Goal: Contribute content

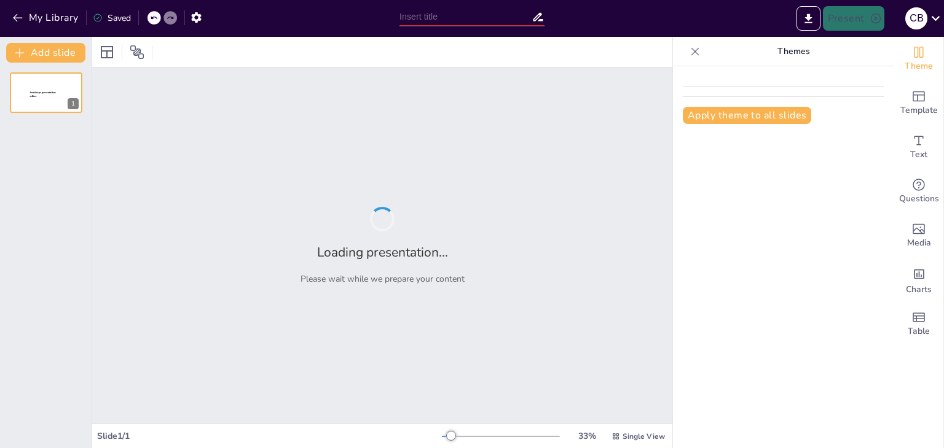
type input "Clasificación de Técnicas Artísticas: Características y Valor en la Comunicación"
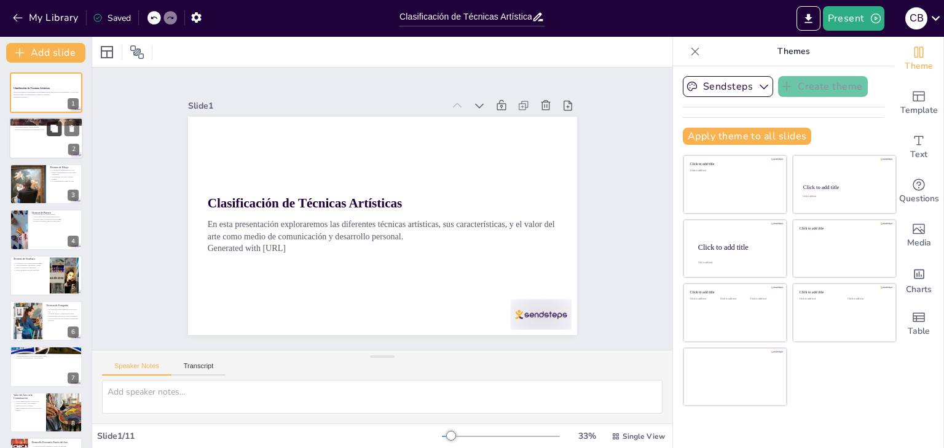
click at [60, 133] on button at bounding box center [54, 129] width 15 height 15
type textarea "Las técnicas artísticas son esenciales para que los artistas puedan expresar su…"
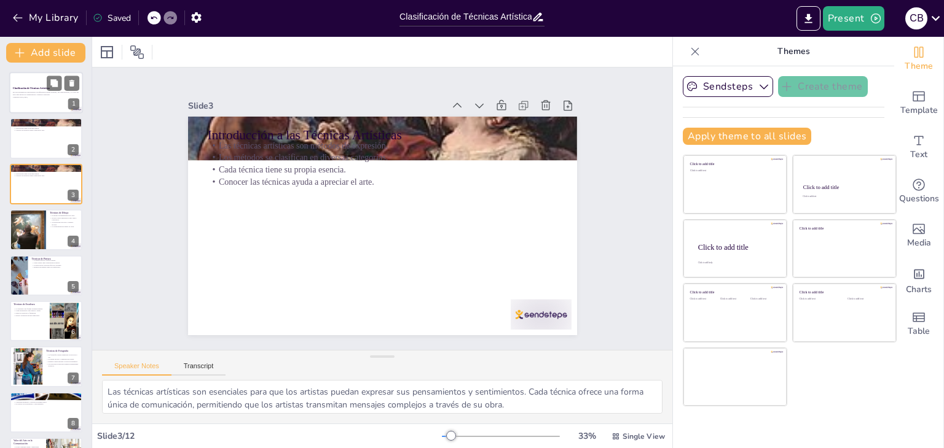
click at [52, 103] on div at bounding box center [46, 93] width 74 height 42
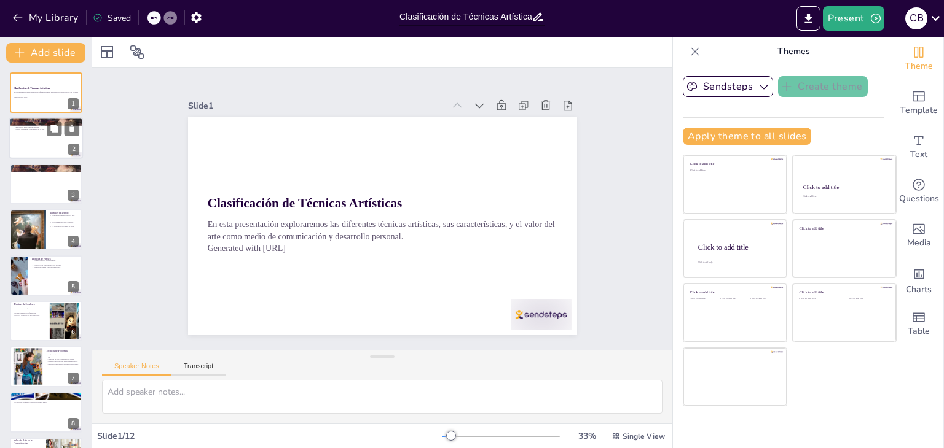
click at [44, 133] on div at bounding box center [46, 139] width 74 height 42
type textarea "Las técnicas artísticas son esenciales para que los artistas puedan expresar su…"
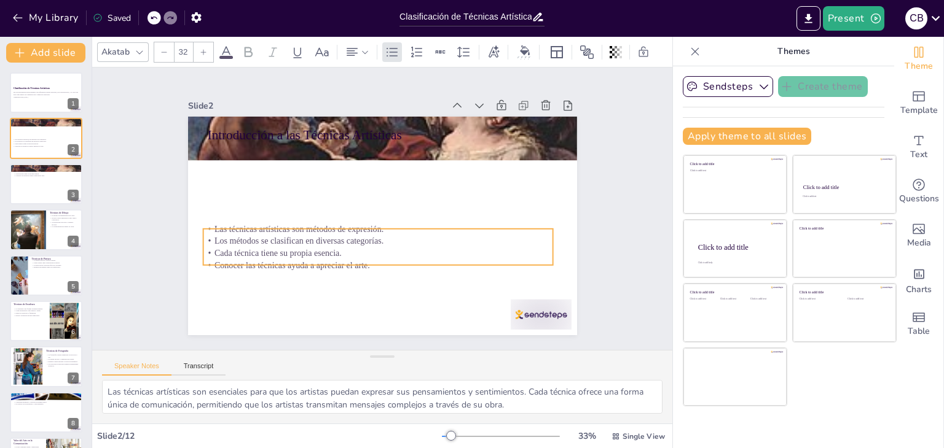
drag, startPoint x: 297, startPoint y: 158, endPoint x: 292, endPoint y: 242, distance: 84.3
click at [292, 242] on p "Los métodos se clasifican en diversas categorías." at bounding box center [354, 227] width 243 height 268
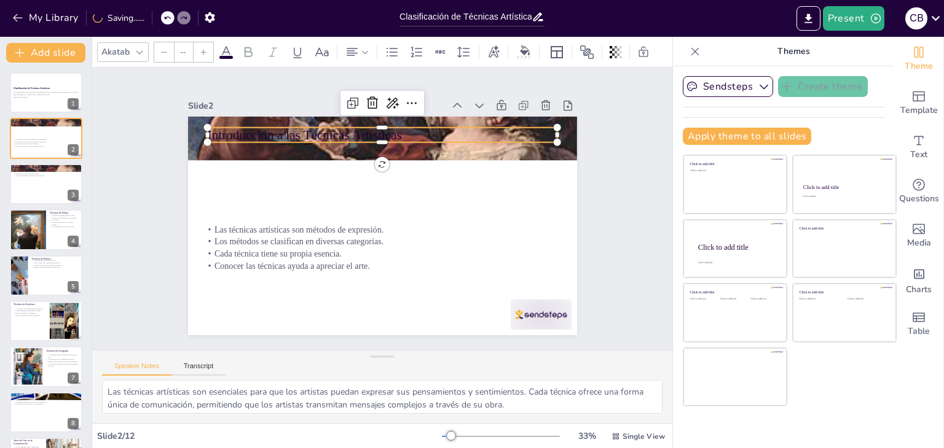
type input "48"
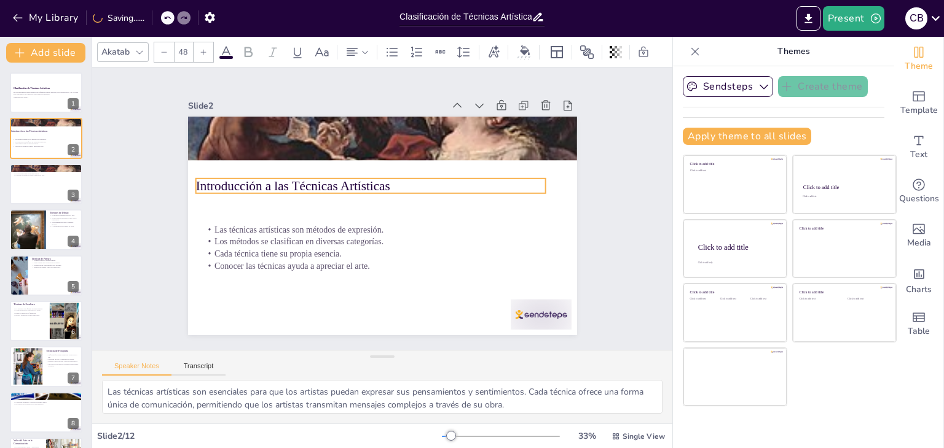
drag, startPoint x: 294, startPoint y: 125, endPoint x: 283, endPoint y: 176, distance: 52.3
click at [284, 176] on p "Introducción a las Técnicas Artísticas" at bounding box center [394, 186] width 221 height 294
click at [28, 184] on div at bounding box center [46, 184] width 74 height 42
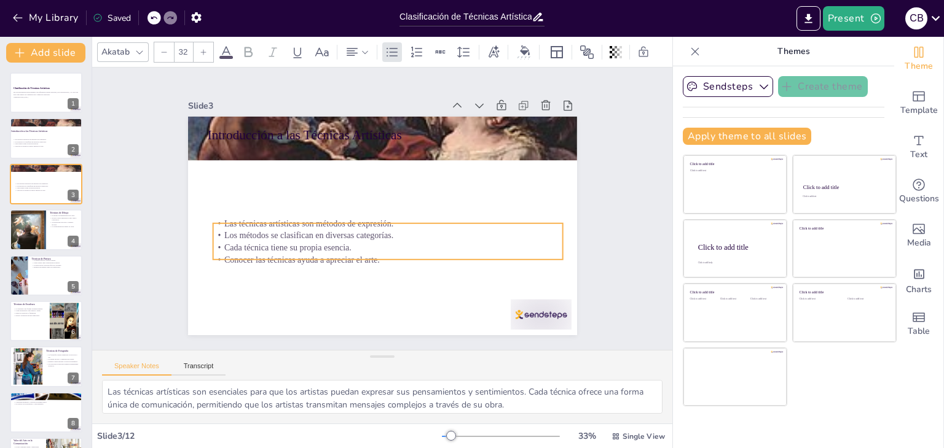
drag, startPoint x: 251, startPoint y: 162, endPoint x: 257, endPoint y: 240, distance: 78.8
click at [257, 240] on p "Cada técnica tiene su propia esencia." at bounding box center [346, 194] width 186 height 309
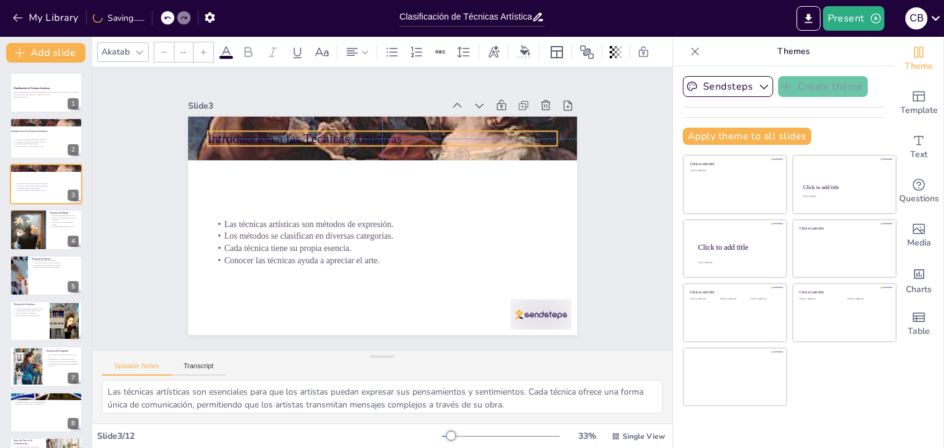
type input "48"
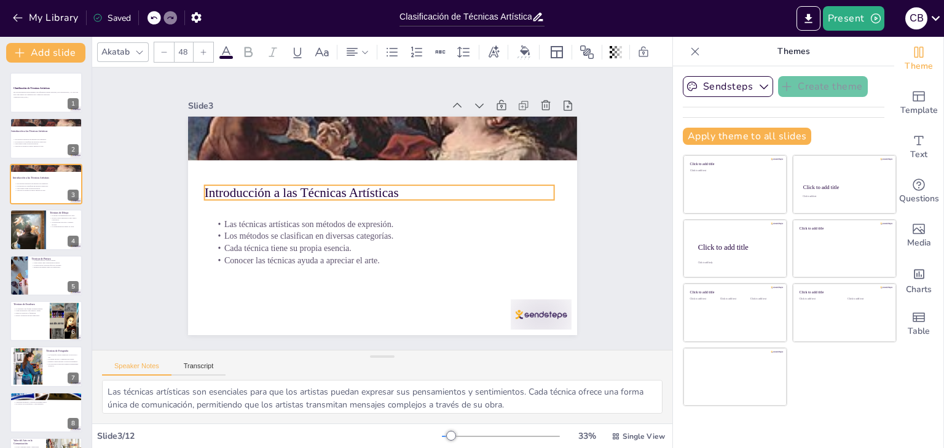
drag, startPoint x: 264, startPoint y: 131, endPoint x: 261, endPoint y: 189, distance: 57.8
click at [316, 189] on p "Introducción a las Técnicas Artísticas" at bounding box center [395, 199] width 158 height 327
click at [34, 130] on p "Introducción a las Técnicas Artísticas" at bounding box center [43, 131] width 66 height 4
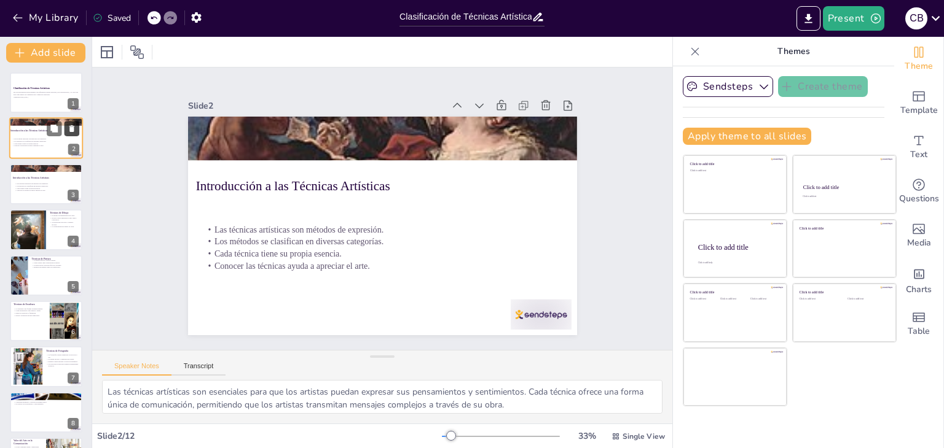
click at [71, 131] on icon at bounding box center [71, 129] width 5 height 7
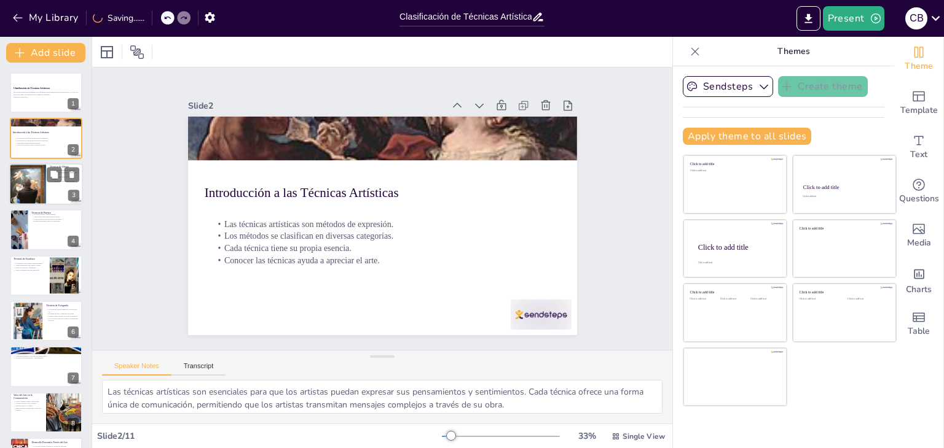
click at [27, 184] on div at bounding box center [27, 184] width 83 height 42
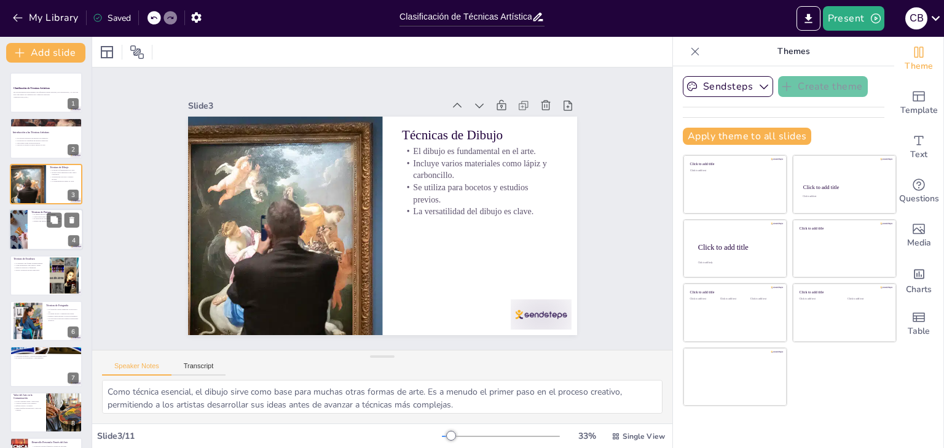
click at [30, 230] on div at bounding box center [46, 230] width 74 height 42
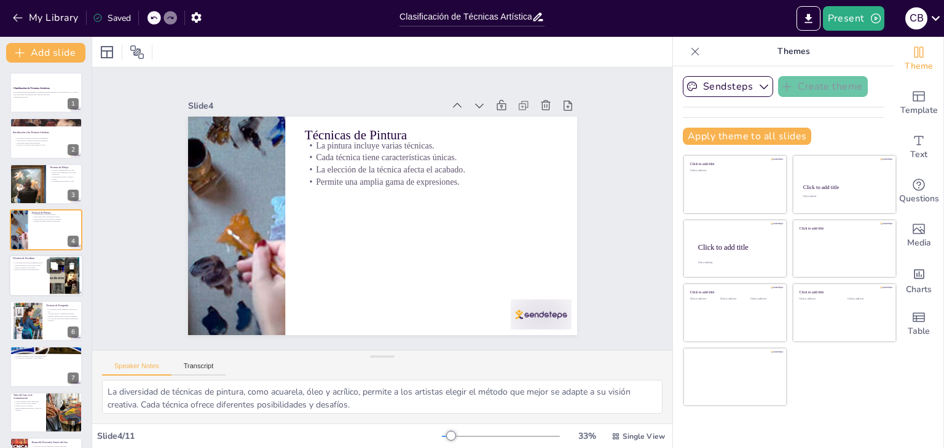
click at [27, 264] on p "Utiliza materiales como piedra y metal." at bounding box center [29, 265] width 33 height 2
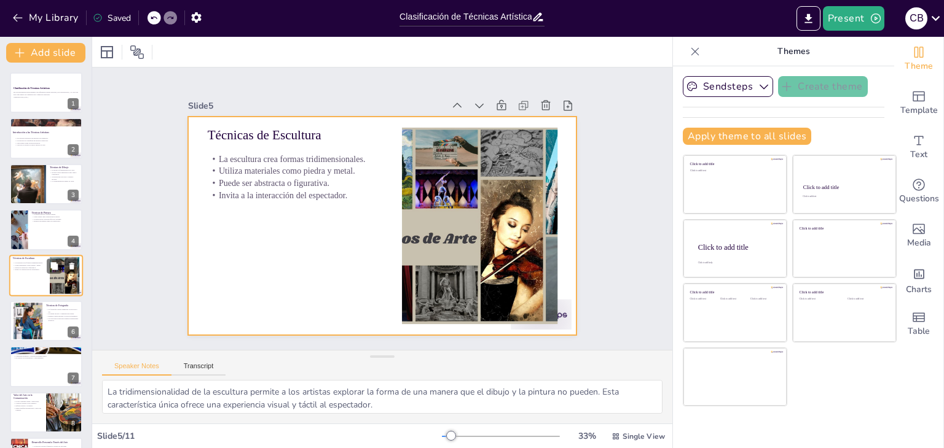
scroll to position [20, 0]
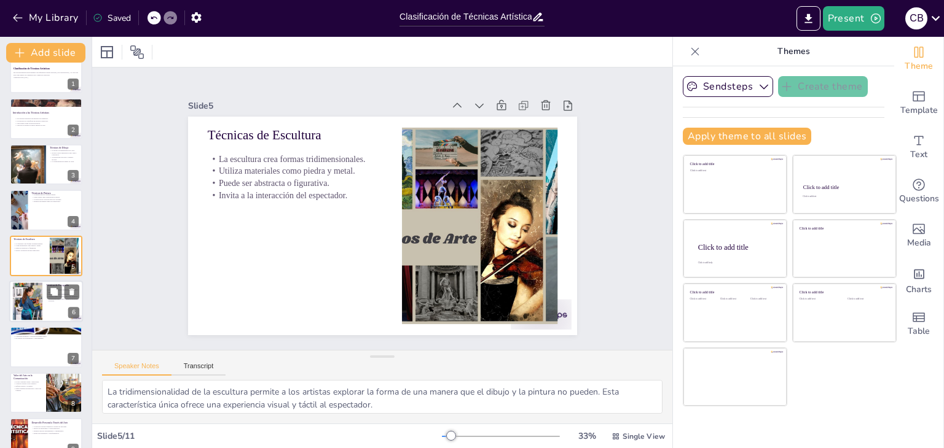
click at [29, 302] on div at bounding box center [27, 301] width 75 height 37
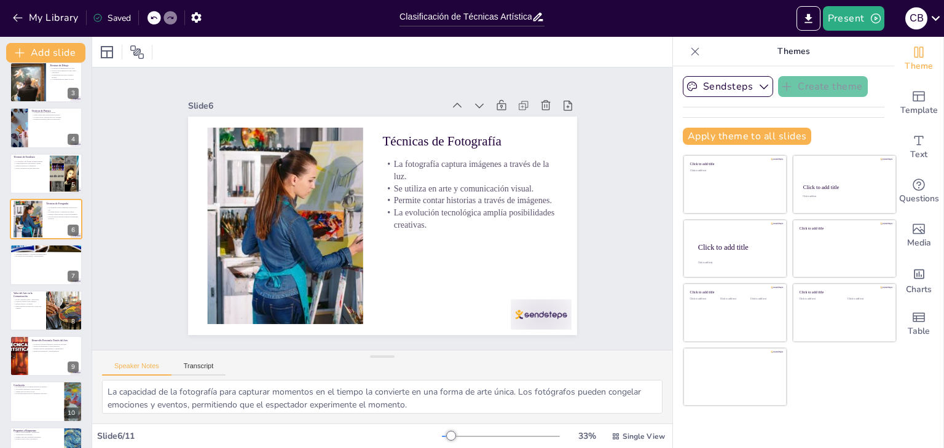
scroll to position [131, 0]
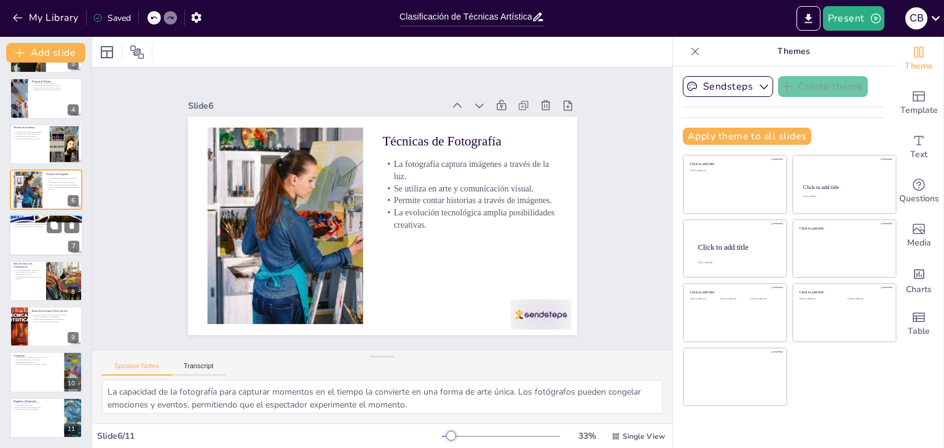
click at [32, 227] on div at bounding box center [46, 236] width 74 height 42
type textarea "El uso de software en la creación artística ha revolucionado el campo del arte.…"
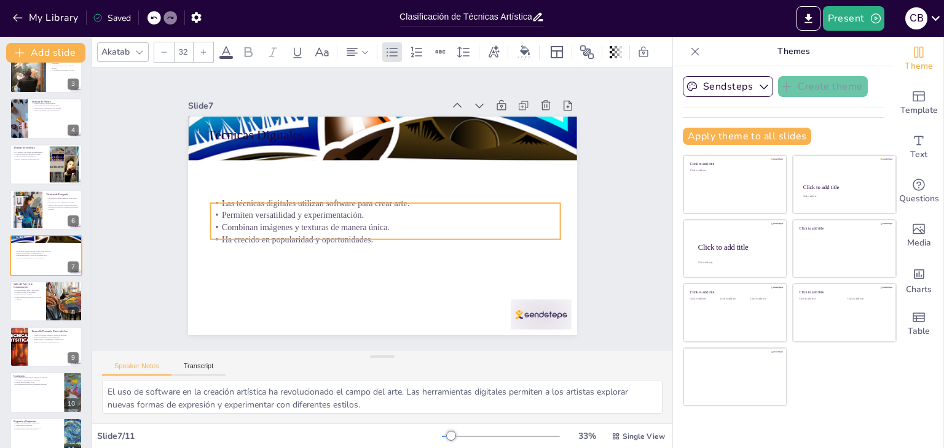
drag, startPoint x: 273, startPoint y: 151, endPoint x: 277, endPoint y: 222, distance: 70.7
click at [317, 222] on p "Permiten versatilidad y experimentación." at bounding box center [377, 213] width 120 height 337
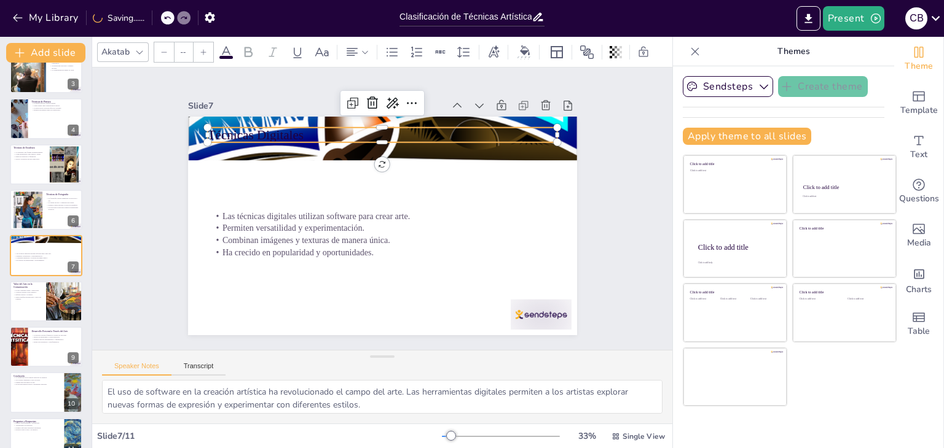
type input "48"
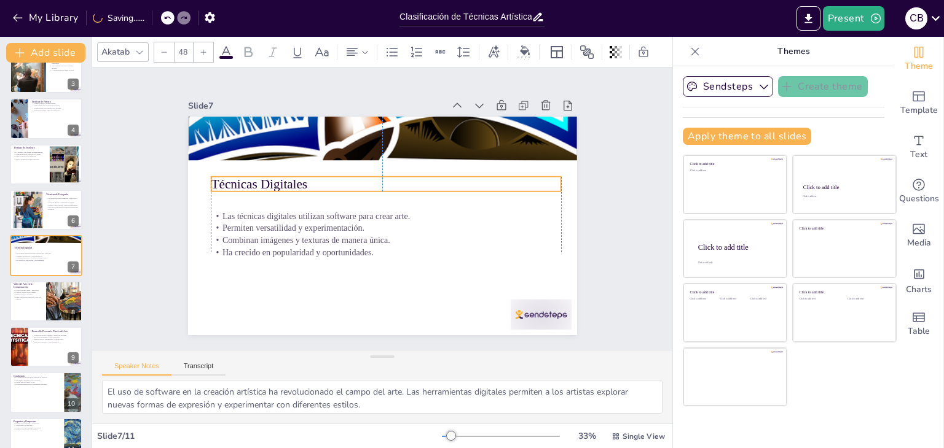
drag, startPoint x: 261, startPoint y: 129, endPoint x: 262, endPoint y: 178, distance: 49.2
click at [262, 178] on p "Técnicas Digitales" at bounding box center [386, 233] width 338 height 125
click at [27, 303] on div at bounding box center [46, 302] width 74 height 42
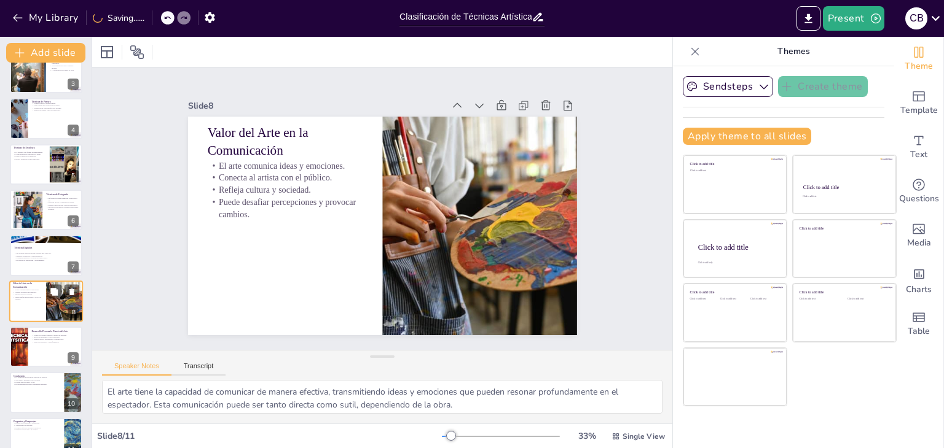
scroll to position [131, 0]
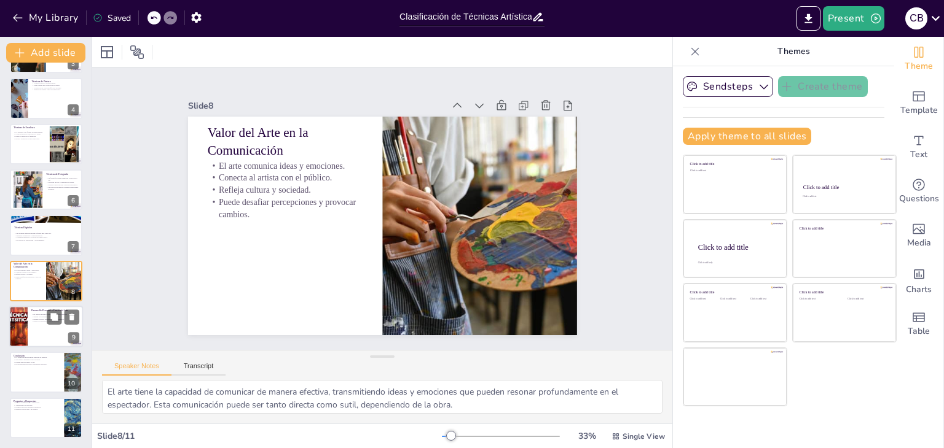
click at [31, 321] on p "Puede ser terapéutica y transformadora." at bounding box center [55, 322] width 48 height 2
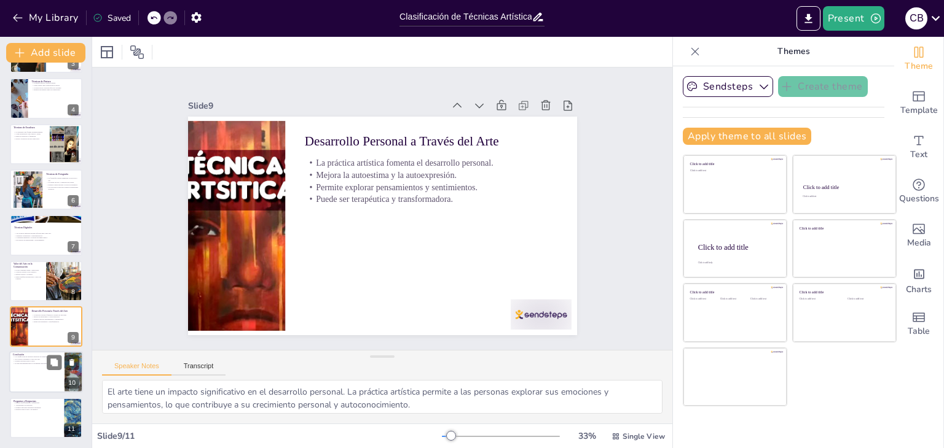
click at [29, 363] on p "Es una herramienta para el crecimiento personal." at bounding box center [37, 364] width 48 height 2
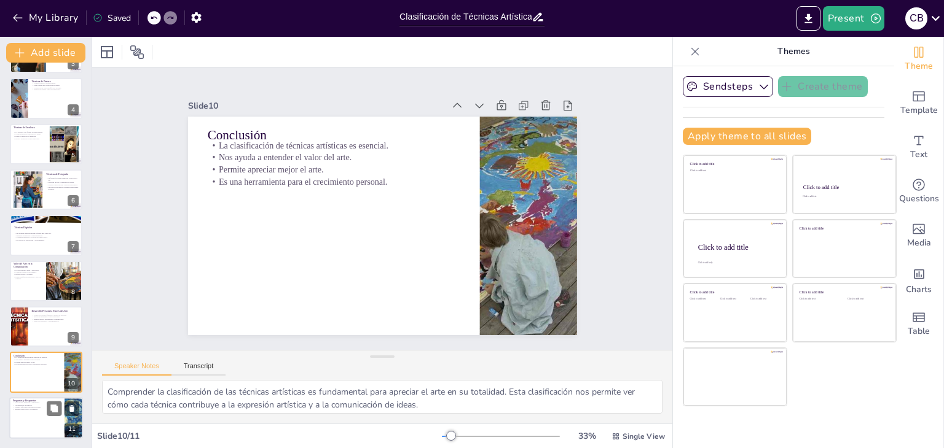
click at [23, 432] on div at bounding box center [46, 418] width 74 height 42
type textarea "Este es un momento importante para que los asistentes participen activamente. L…"
